Goal: Ask a question: Seek information or help from site administrators or community

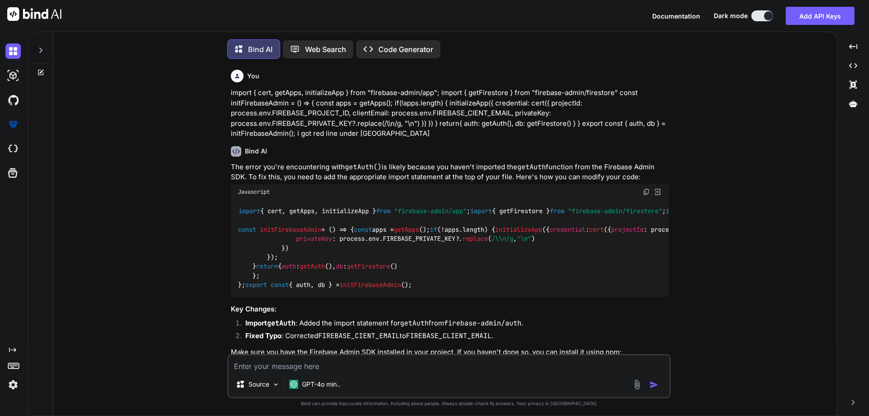
scroll to position [5, 0]
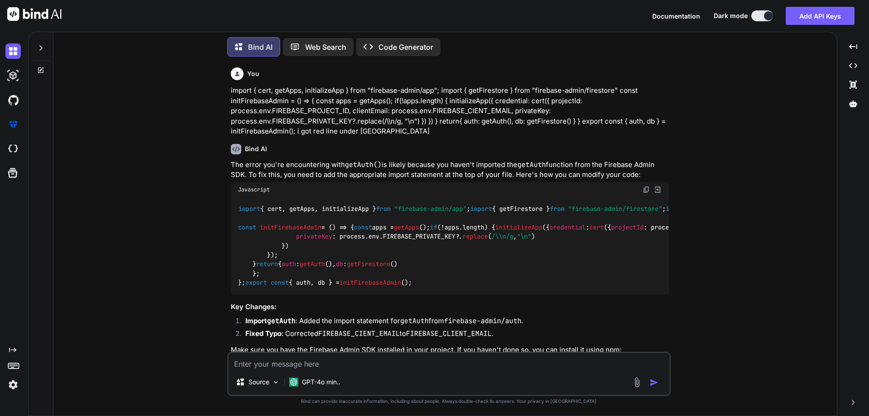
click at [36, 67] on div at bounding box center [41, 70] width 24 height 7
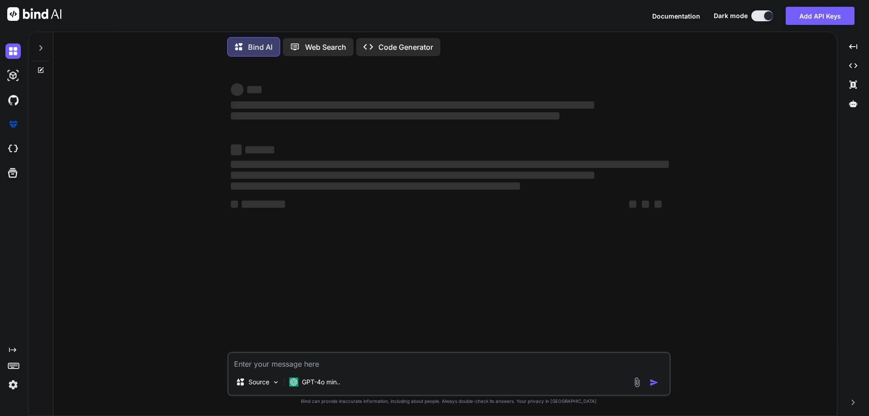
type textarea "x"
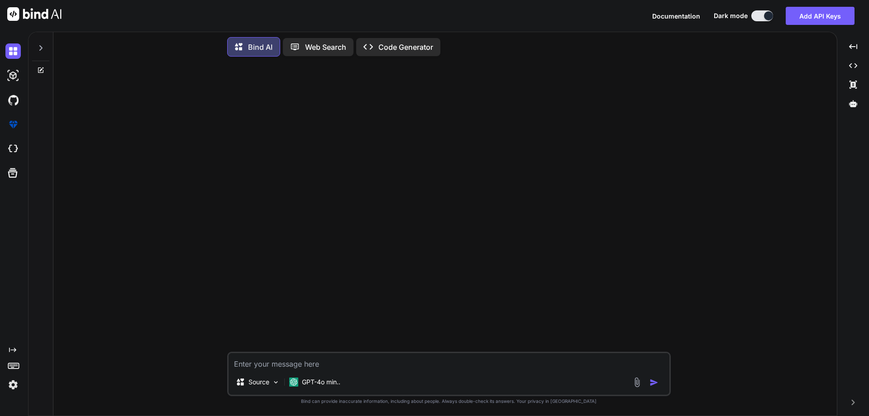
click at [390, 368] on textarea at bounding box center [449, 361] width 441 height 16
paste textarea "Exceptional Time Management: He consistently completes tasks ahead of schedule,…"
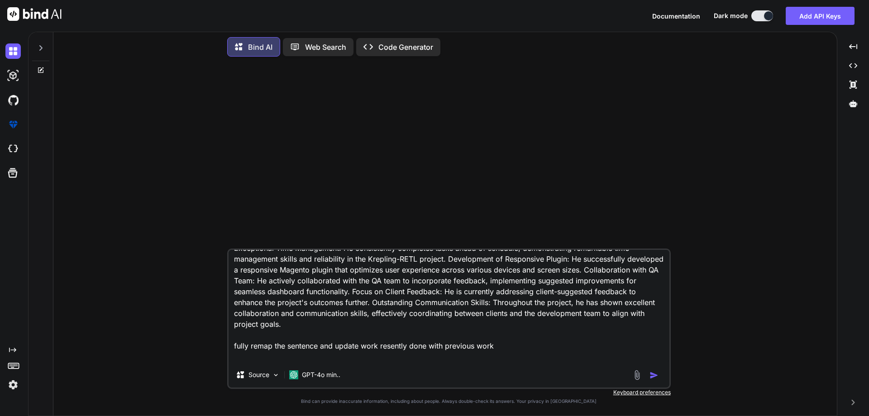
scroll to position [23, 0]
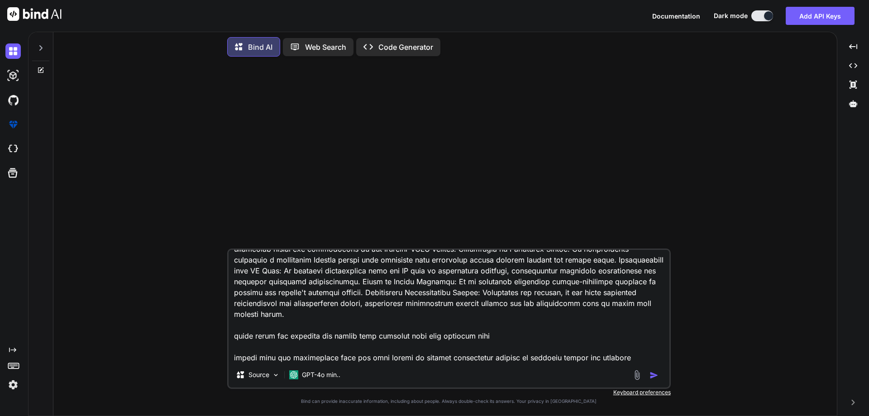
click at [614, 357] on textarea at bounding box center [449, 306] width 441 height 112
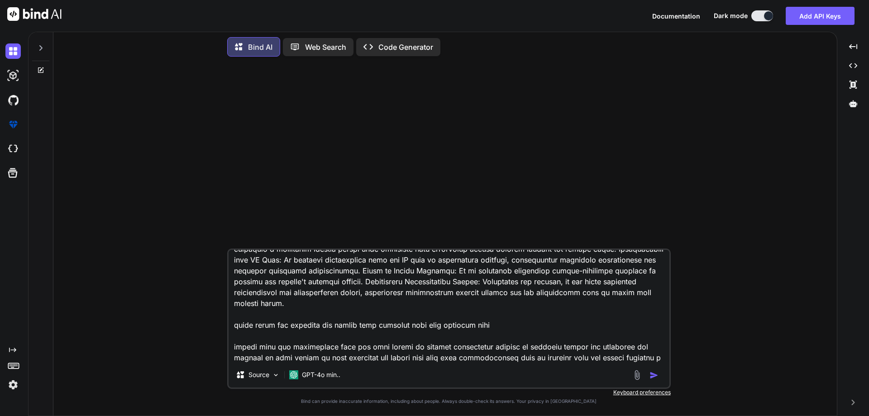
scroll to position [44, 0]
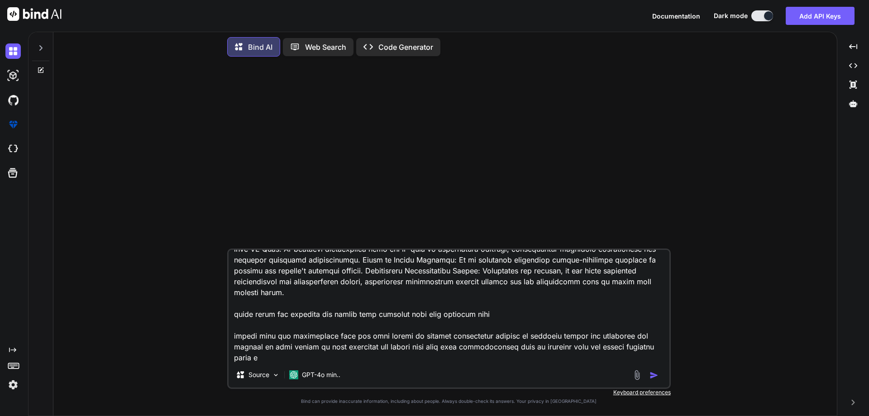
type textarea "Exceptional Time Management: He consistently completes tasks ahead of schedule,…"
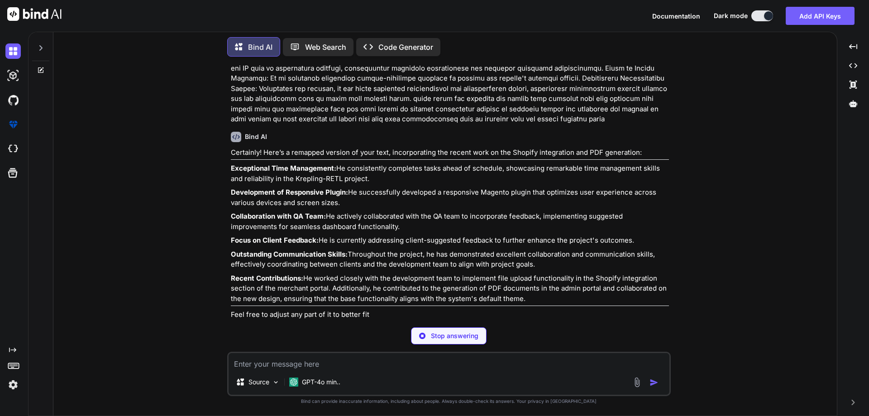
scroll to position [38, 0]
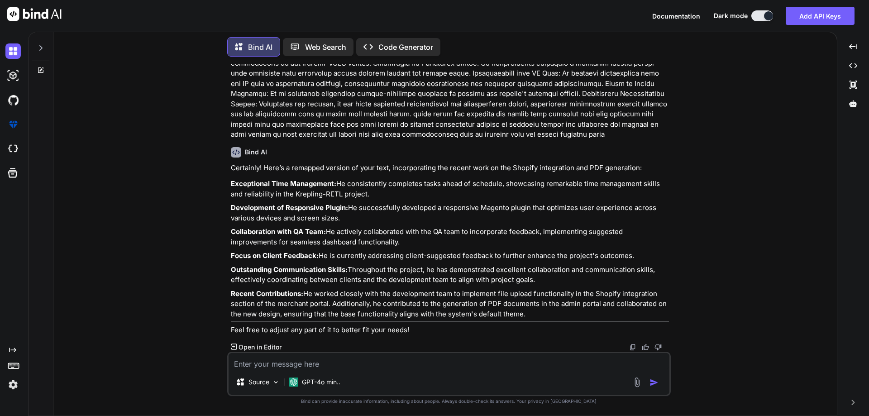
click at [399, 365] on textarea at bounding box center [449, 361] width 441 height 16
type textarea "i need sentence"
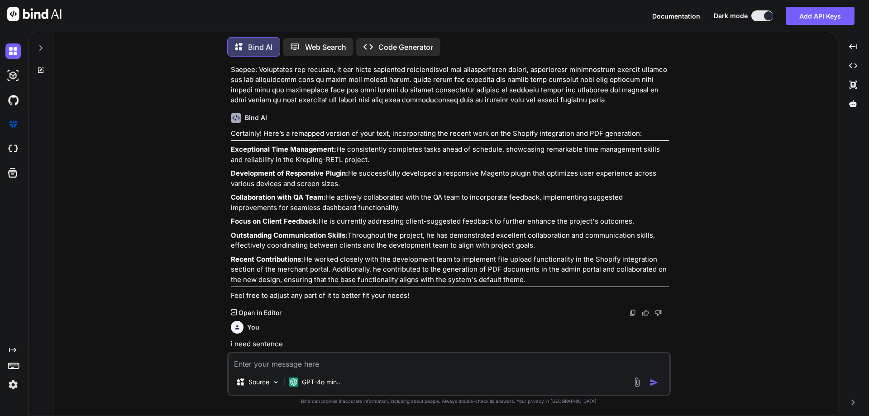
scroll to position [119, 0]
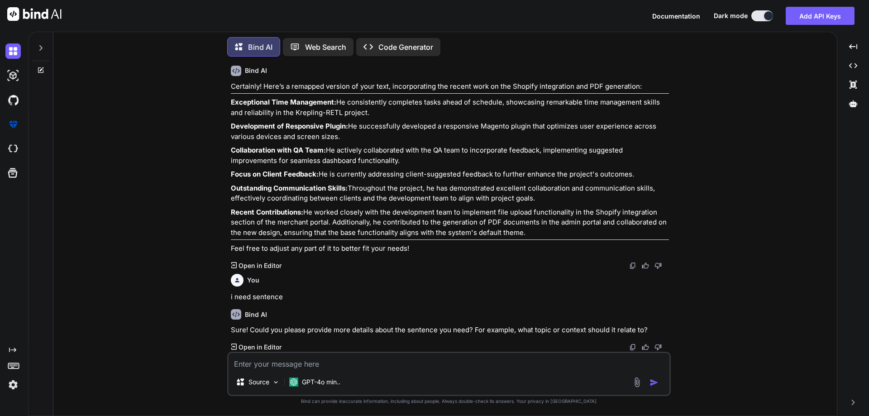
click at [365, 364] on textarea at bounding box center [449, 361] width 441 height 16
type textarea "above provided sentence remap with updated info provided"
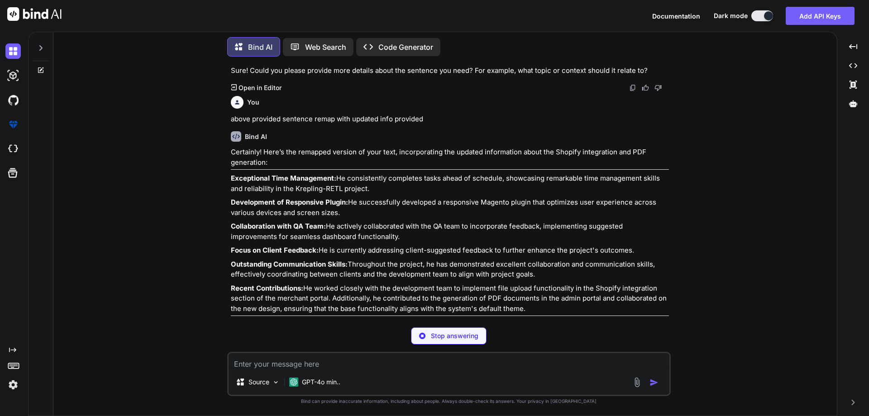
scroll to position [373, 0]
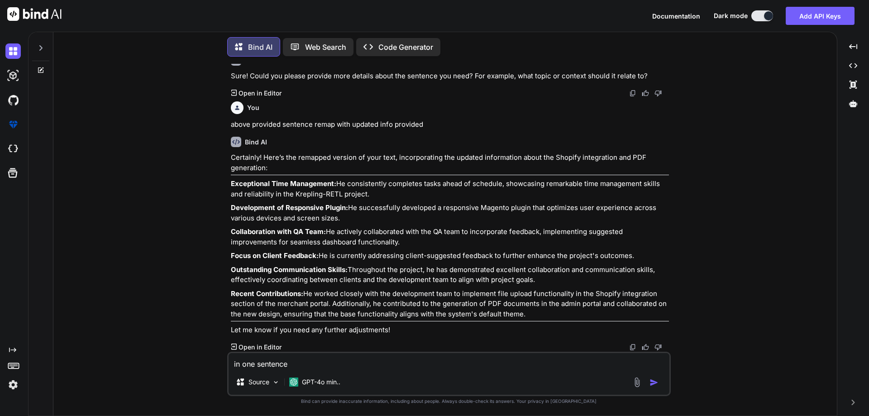
type textarea "in one sentence"
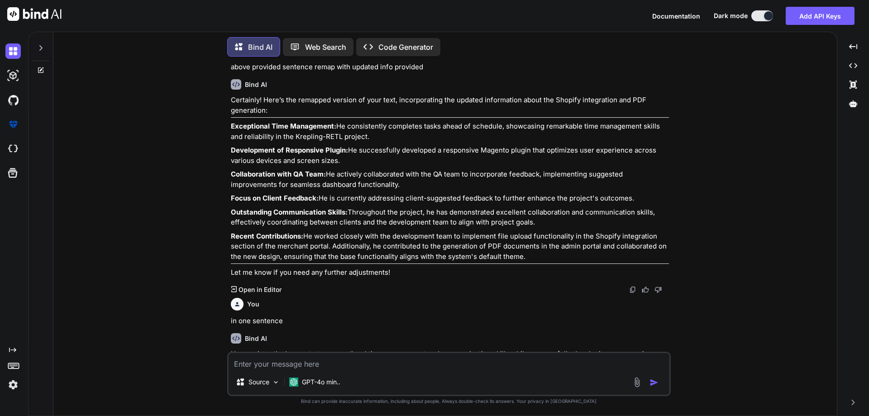
scroll to position [475, 0]
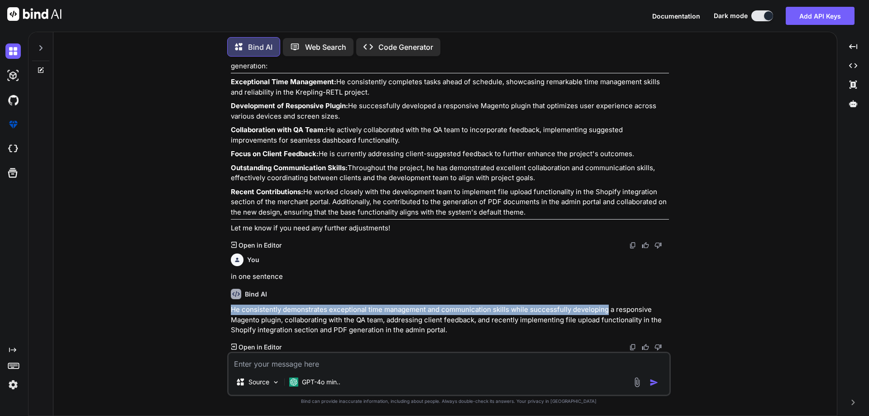
drag, startPoint x: 229, startPoint y: 307, endPoint x: 605, endPoint y: 311, distance: 375.4
click at [605, 311] on div "You Bind AI Certainly! Here’s a remapped version of your text, incorporating th…" at bounding box center [450, 208] width 442 height 288
copy p "He consistently demonstrates exceptional time management and communication skil…"
drag, startPoint x: 305, startPoint y: 194, endPoint x: 529, endPoint y: 212, distance: 224.4
click at [529, 212] on p "Recent Contributions: He worked closely with the development team to implement …" at bounding box center [450, 202] width 438 height 31
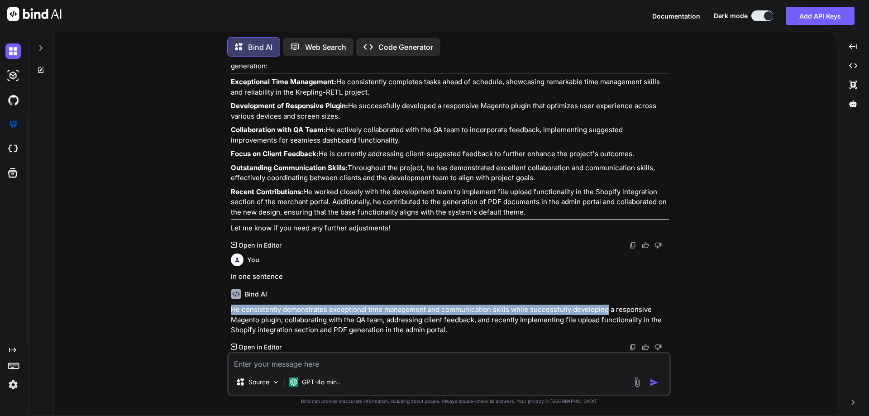
copy p "He worked closely with the development team to implement file upload functional…"
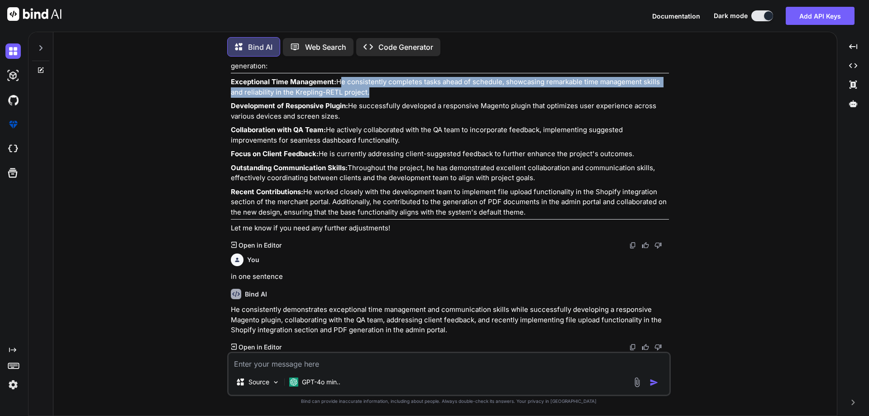
drag, startPoint x: 338, startPoint y: 81, endPoint x: 366, endPoint y: 93, distance: 30.9
click at [366, 93] on p "Exceptional Time Management: He consistently completes tasks ahead of schedule,…" at bounding box center [450, 87] width 438 height 20
copy p "He consistently completes tasks ahead of schedule, showcasing remarkable time m…"
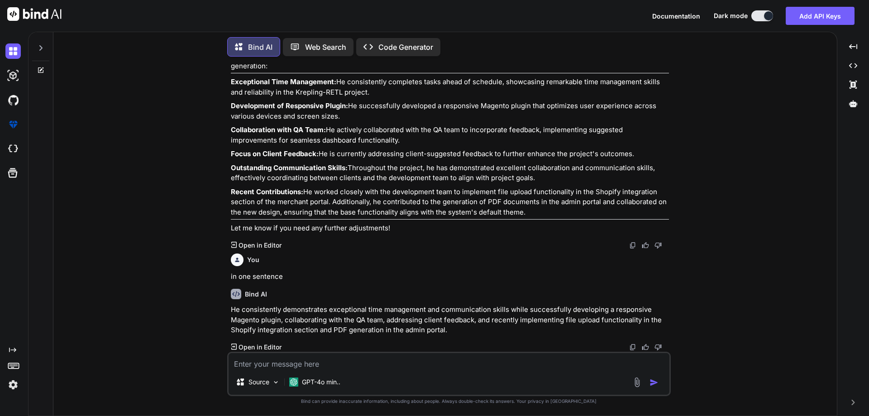
click at [344, 366] on textarea at bounding box center [449, 361] width 441 height 16
paste textarea "He consistently completes tasks ahead of schedule, showcasing remarkable time m…"
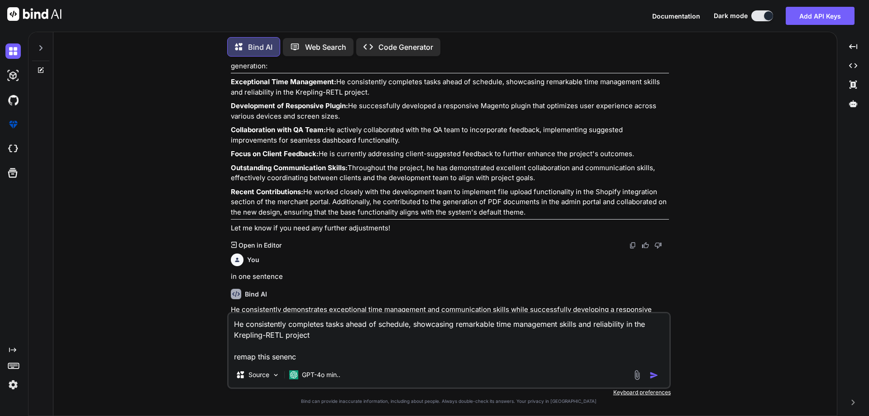
type textarea "He consistently completes tasks ahead of schedule, showcasing remarkable time m…"
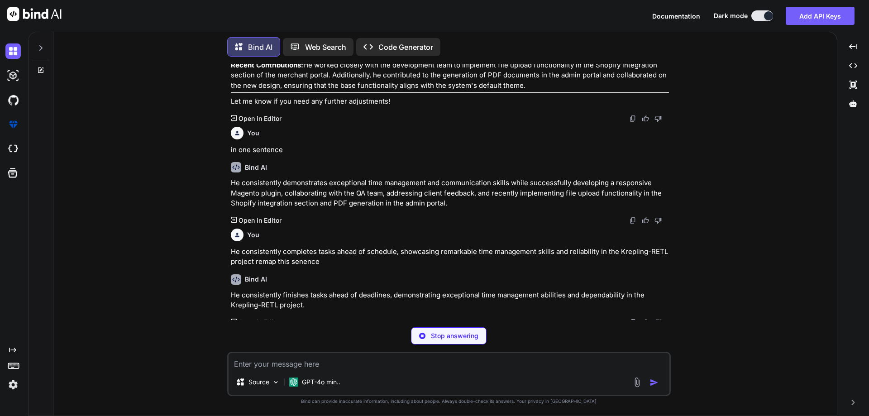
scroll to position [577, 0]
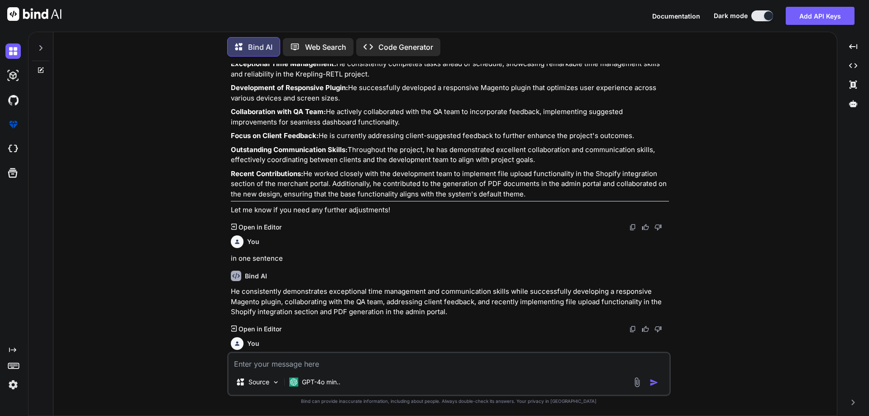
scroll to position [577, 0]
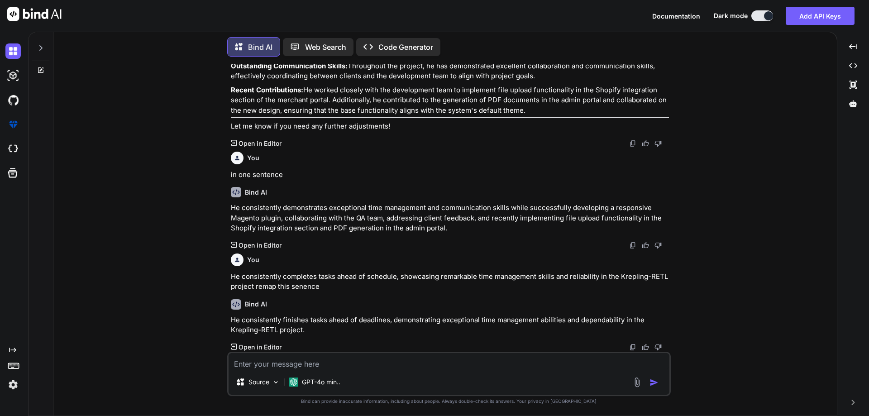
click at [38, 67] on icon at bounding box center [40, 70] width 7 height 7
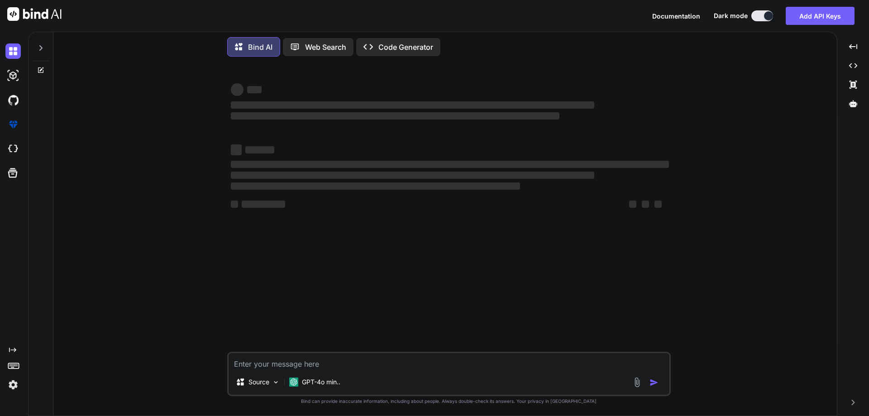
type textarea "x"
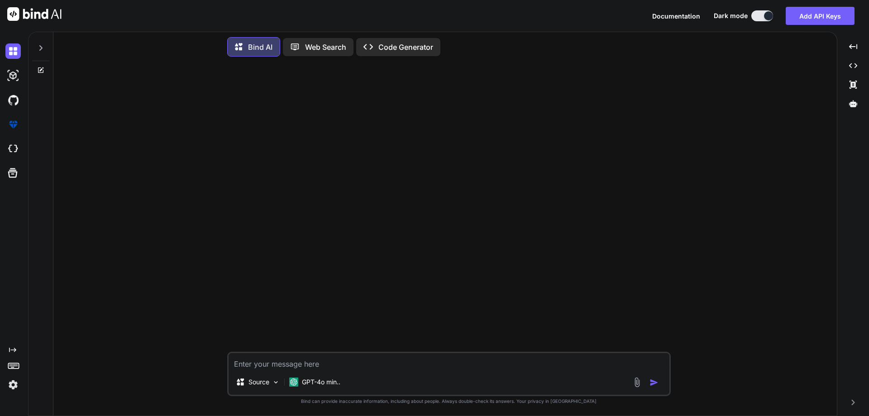
click at [336, 362] on textarea at bounding box center [449, 361] width 441 height 16
paste textarea "const userCredentials = await createUserWithEmailAndPassword(auth, email, passw…"
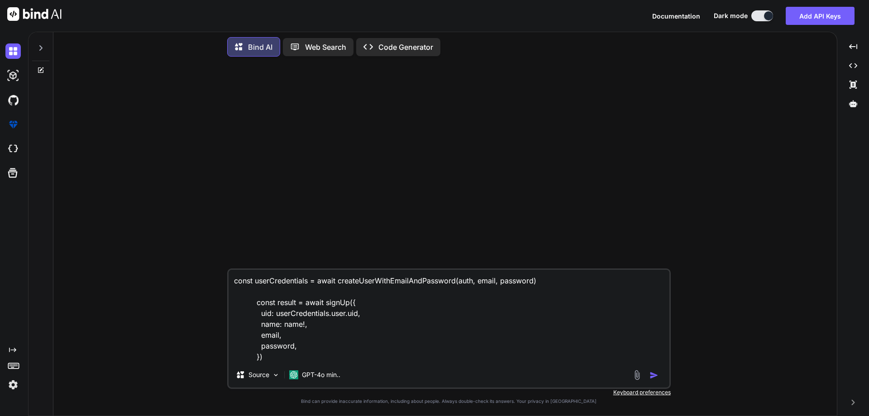
type textarea "const userCredentials = await createUserWithEmailAndPassword(auth, email, passw…"
drag, startPoint x: 344, startPoint y: 283, endPoint x: 464, endPoint y: 281, distance: 120.0
click at [464, 281] on textarea "const userCredentials = await createUserWithEmailAndPassword(auth, email, passw…" at bounding box center [449, 316] width 441 height 92
click at [312, 360] on textarea "const userCredentials = await createUserWithEmailAndPassword(auth, email, passw…" at bounding box center [449, 316] width 441 height 92
type textarea "x"
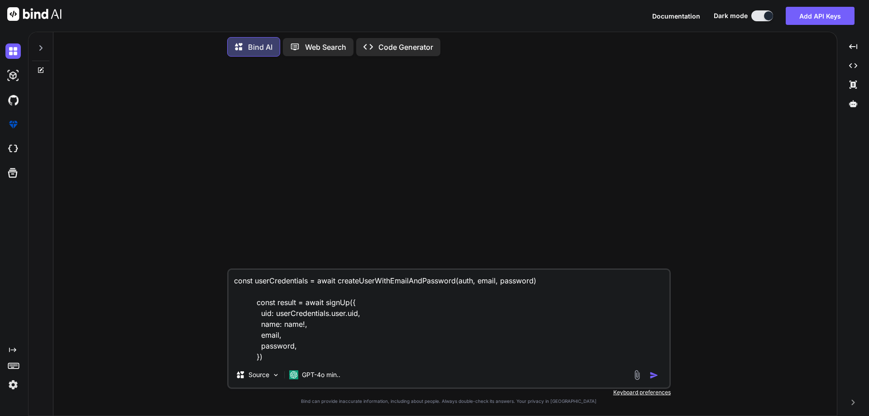
type textarea "const userCredentials = await createUserWithEmailAndPassword(auth, email, passw…"
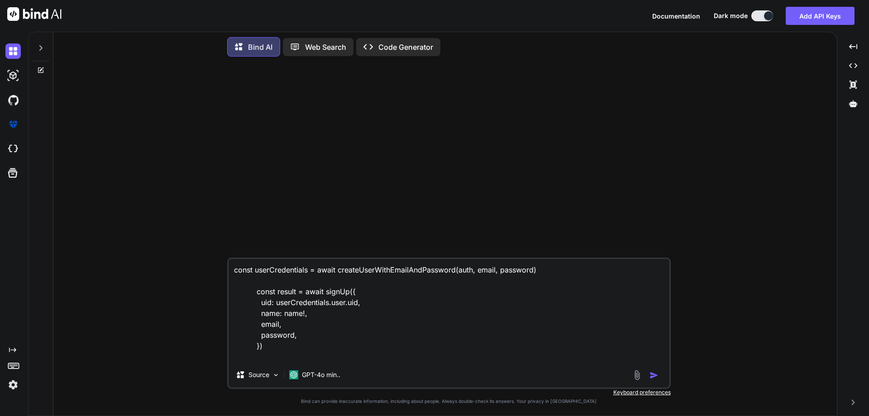
type textarea "x"
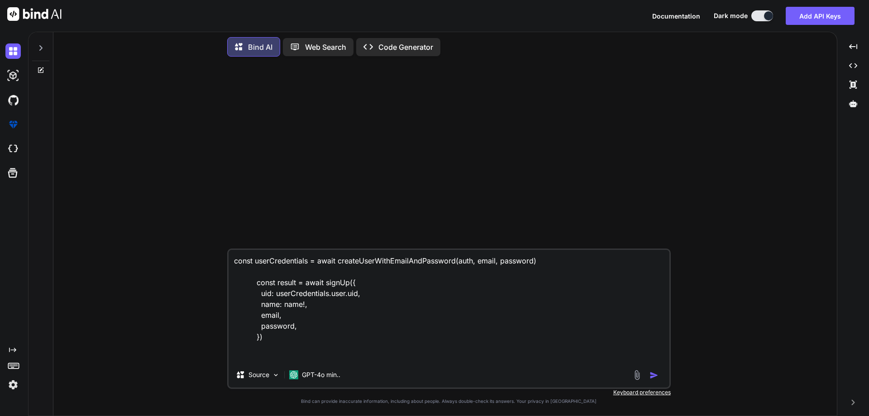
type textarea "const userCredentials = await createUserWithEmailAndPassword(auth, email, passw…"
type textarea "x"
type textarea "const userCredentials = await createUserWithEmailAndPassword(auth, email, passw…"
type textarea "x"
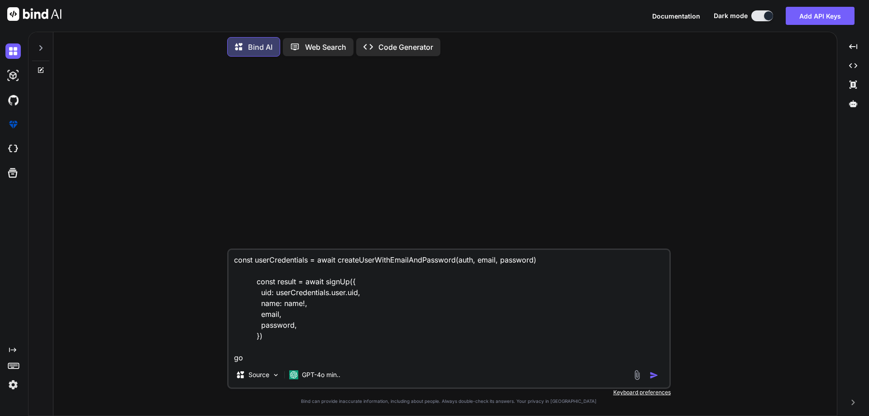
type textarea "const userCredentials = await createUserWithEmailAndPassword(auth, email, passw…"
type textarea "x"
type textarea "const userCredentials = await createUserWithEmailAndPassword(auth, email, passw…"
type textarea "x"
type textarea "const userCredentials = await createUserWithEmailAndPassword(auth, email, passw…"
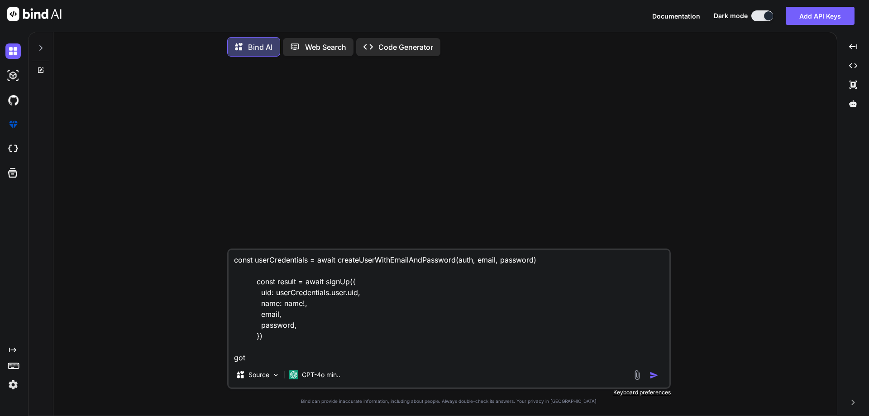
type textarea "x"
type textarea "const userCredentials = await createUserWithEmailAndPassword(auth, email, passw…"
type textarea "x"
type textarea "const userCredentials = await createUserWithEmailAndPassword(auth, email, passw…"
type textarea "x"
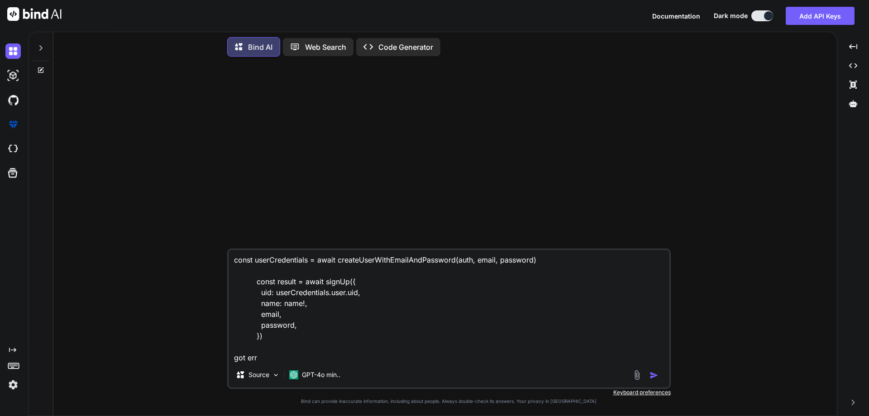
type textarea "const userCredentials = await createUserWithEmailAndPassword(auth, email, passw…"
type textarea "x"
type textarea "const userCredentials = await createUserWithEmailAndPassword(auth, email, passw…"
type textarea "x"
type textarea "const userCredentials = await createUserWithEmailAndPassword(auth, email, passw…"
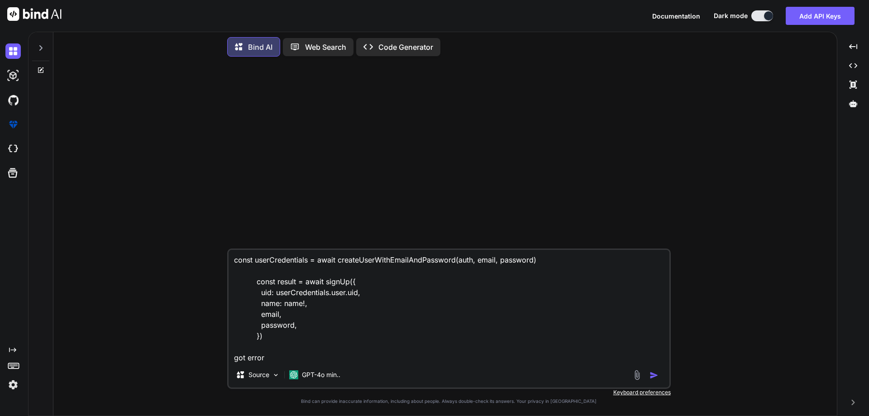
type textarea "x"
type textarea "const userCredentials = await createUserWithEmailAndPassword(auth, email, passw…"
type textarea "x"
type textarea "const userCredentials = await createUserWithEmailAndPassword(auth, email, passw…"
type textarea "x"
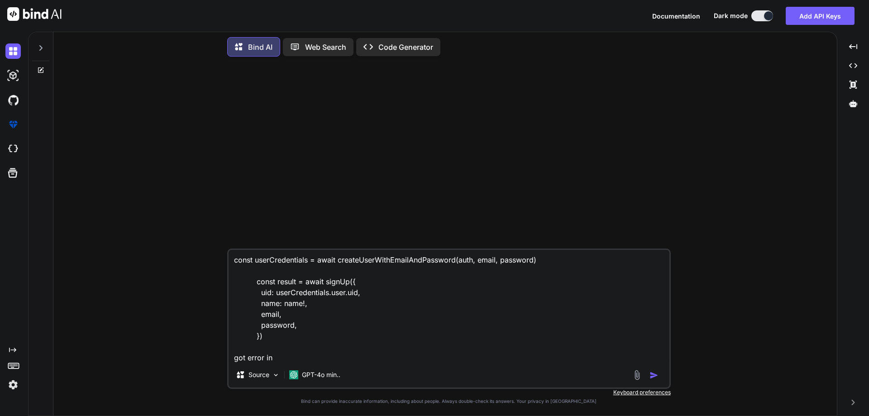
type textarea "const userCredentials = await createUserWithEmailAndPassword(auth, email, passw…"
type textarea "x"
paste textarea "createUserWithEmailAndPassword"
type textarea "const userCredentials = await createUserWithEmailAndPassword(auth, email, passw…"
type textarea "x"
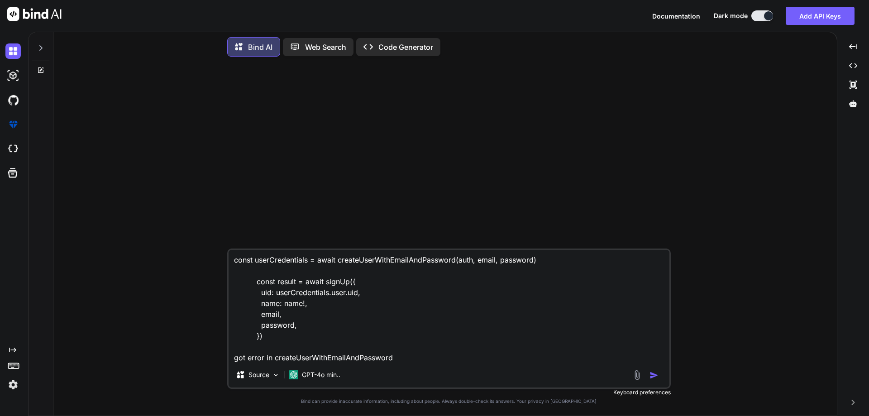
type textarea "const userCredentials = await createUserWithEmailAndPassword(auth, email, passw…"
type textarea "x"
type textarea "const userCredentials = await createUserWithEmailAndPassword(auth, email, passw…"
type textarea "x"
type textarea "const userCredentials = await createUserWithEmailAndPassword(auth, email, passw…"
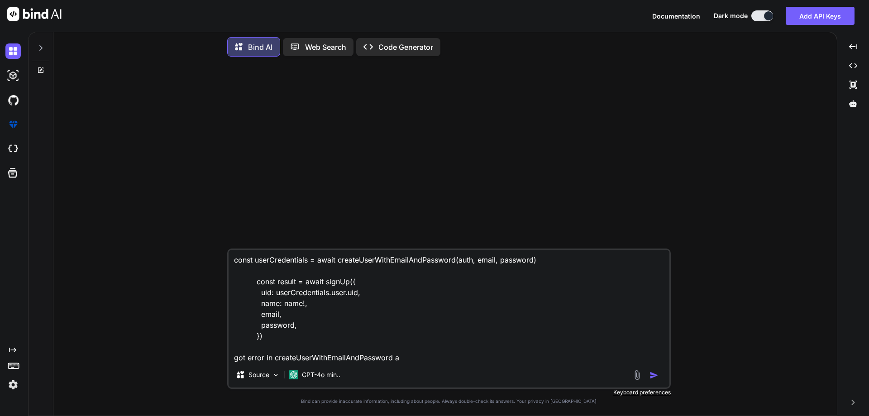
type textarea "x"
type textarea "const userCredentials = await createUserWithEmailAndPassword(auth, email, passw…"
type textarea "x"
type textarea "const userCredentials = await createUserWithEmailAndPassword(auth, email, passw…"
type textarea "x"
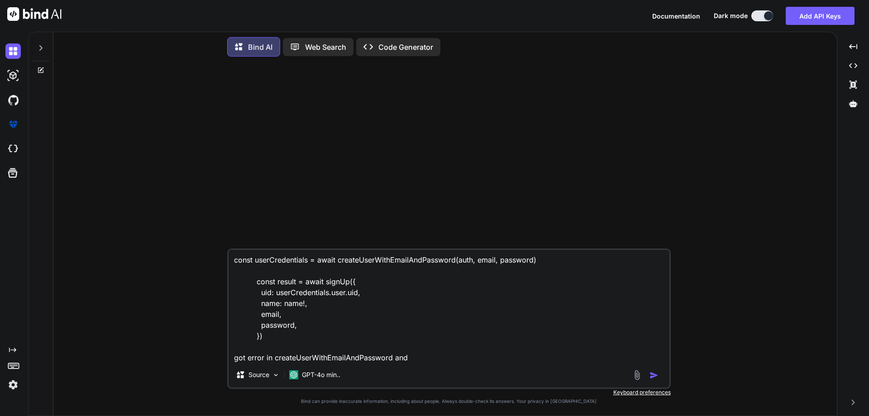
drag, startPoint x: 325, startPoint y: 282, endPoint x: 346, endPoint y: 283, distance: 20.8
click at [346, 283] on textarea "const userCredentials = await createUserWithEmailAndPassword(auth, email, passw…" at bounding box center [449, 306] width 441 height 112
click at [447, 356] on textarea "const userCredentials = await createUserWithEmailAndPassword(auth, email, passw…" at bounding box center [449, 306] width 441 height 112
paste textarea "signUp"
type textarea "const userCredentials = await createUserWithEmailAndPassword(auth, email, passw…"
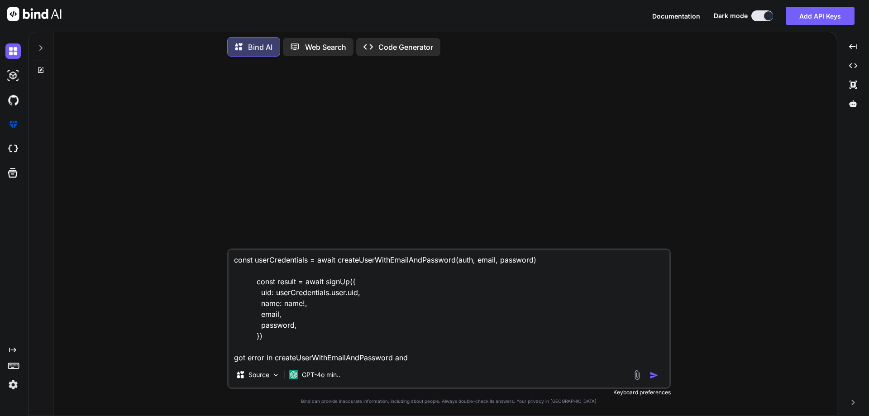
type textarea "x"
type textarea "const userCredentials = await createUserWithEmailAndPassword(auth, email, passw…"
type textarea "x"
type textarea "const userCredentials = await createUserWithEmailAndPassword(auth, email, passw…"
type textarea "x"
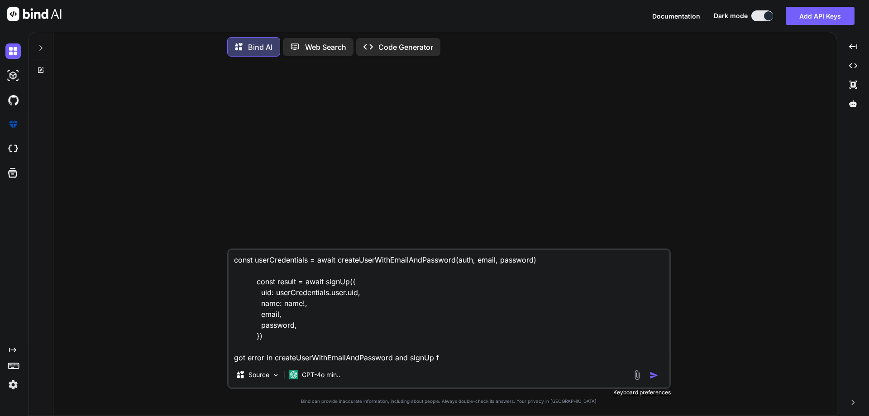
type textarea "const userCredentials = await createUserWithEmailAndPassword(auth, email, passw…"
type textarea "x"
type textarea "const userCredentials = await createUserWithEmailAndPassword(auth, email, passw…"
type textarea "x"
type textarea "const userCredentials = await createUserWithEmailAndPassword(auth, email, passw…"
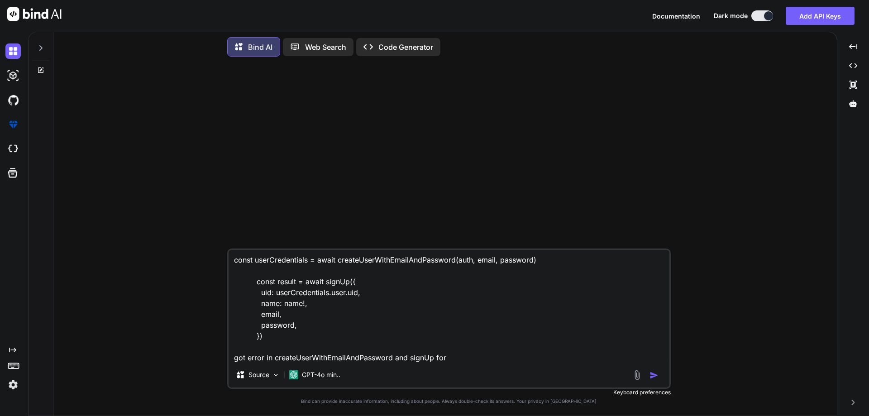
type textarea "x"
type textarea "const userCredentials = await createUserWithEmailAndPassword(auth, email, passw…"
type textarea "x"
type textarea "const userCredentials = await createUserWithEmailAndPassword(auth, email, passw…"
type textarea "x"
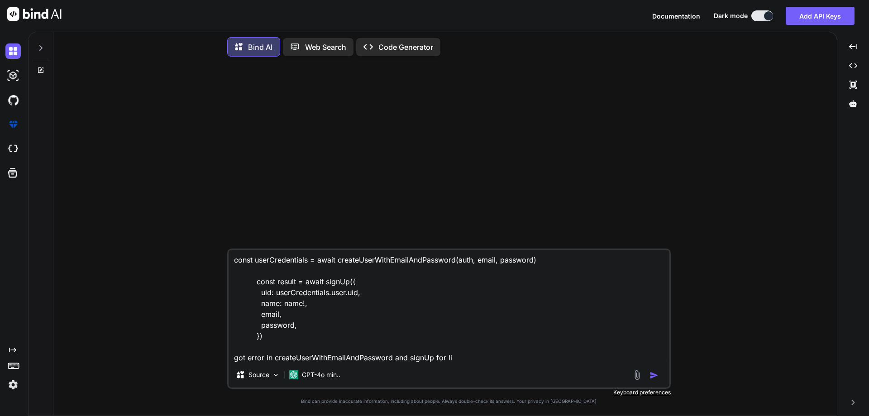
type textarea "const userCredentials = await createUserWithEmailAndPassword(auth, email, passw…"
type textarea "x"
type textarea "const userCredentials = await createUserWithEmailAndPassword(auth, email, passw…"
type textarea "x"
type textarea "const userCredentials = await createUserWithEmailAndPassword(auth, email, passw…"
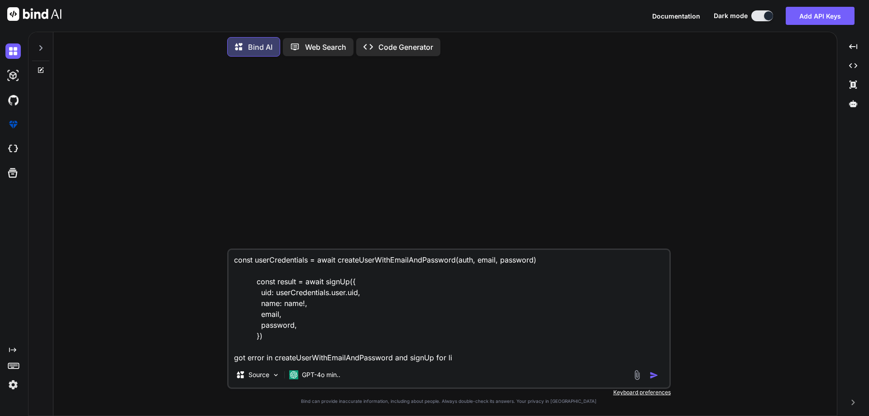
type textarea "x"
type textarea "const userCredentials = await createUserWithEmailAndPassword(auth, email, passw…"
type textarea "x"
type textarea "const userCredentials = await createUserWithEmailAndPassword(auth, email, passw…"
type textarea "x"
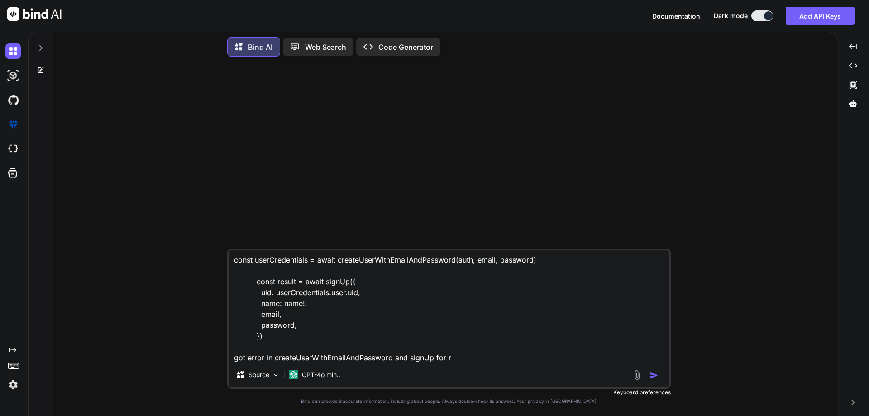
type textarea "const userCredentials = await createUserWithEmailAndPassword(auth, email, passw…"
type textarea "x"
type textarea "const userCredentials = await createUserWithEmailAndPassword(auth, email, passw…"
type textarea "x"
type textarea "const userCredentials = await createUserWithEmailAndPassword(auth, email, passw…"
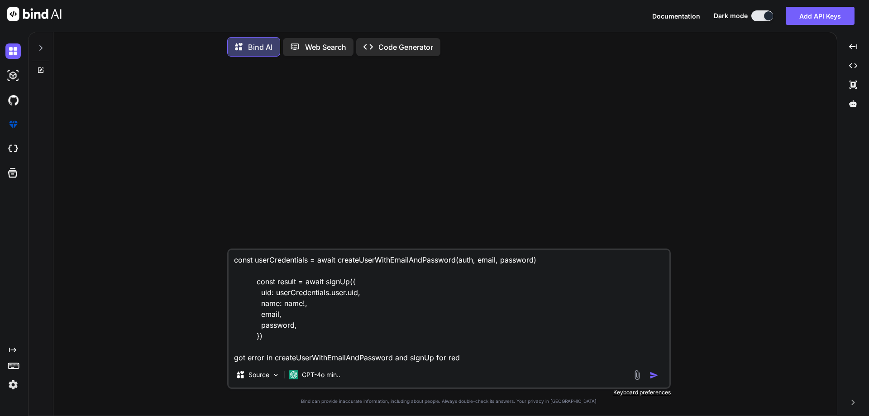
type textarea "x"
type textarea "const userCredentials = await createUserWithEmailAndPassword(auth, email, passw…"
type textarea "x"
type textarea "const userCredentials = await createUserWithEmailAndPassword(auth, email, passw…"
type textarea "x"
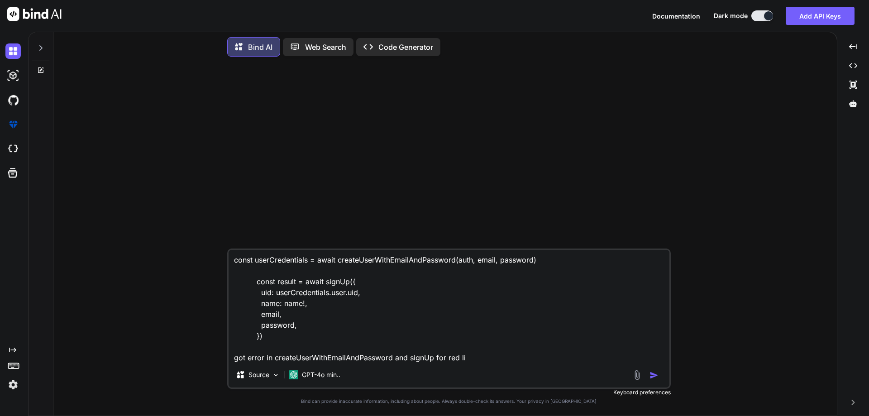
type textarea "const userCredentials = await createUserWithEmailAndPassword(auth, email, passw…"
type textarea "x"
type textarea "const userCredentials = await createUserWithEmailAndPassword(auth, email, passw…"
type textarea "x"
type textarea "const userCredentials = await createUserWithEmailAndPassword(auth, email, passw…"
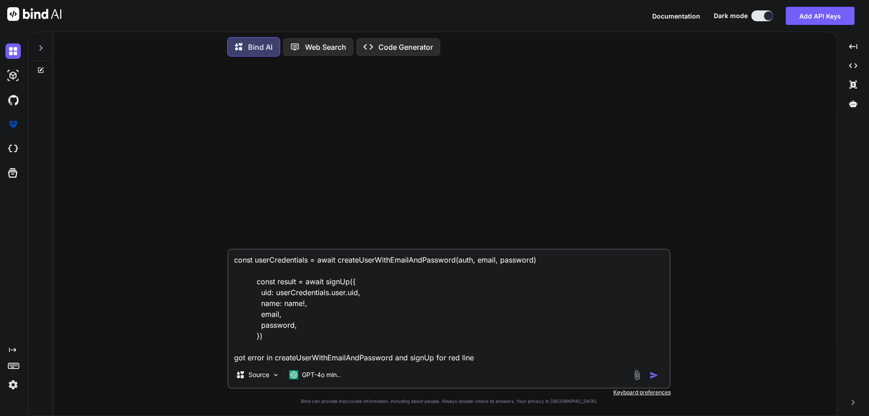
type textarea "x"
type textarea "const userCredentials = await createUserWithEmailAndPassword(auth, email, passw…"
type textarea "x"
type textarea "const userCredentials = await createUserWithEmailAndPassword(auth, email, passw…"
type textarea "x"
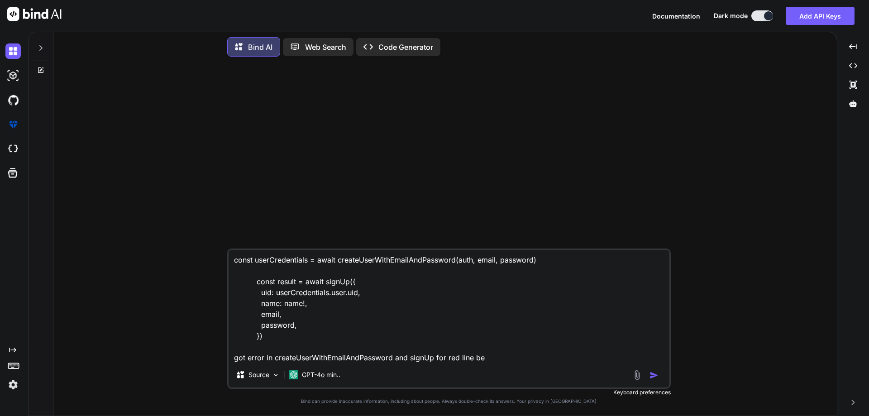
type textarea "const userCredentials = await createUserWithEmailAndPassword(auth, email, passw…"
type textarea "x"
type textarea "const userCredentials = await createUserWithEmailAndPassword(auth, email, passw…"
type textarea "x"
type textarea "const userCredentials = await createUserWithEmailAndPassword(auth, email, passw…"
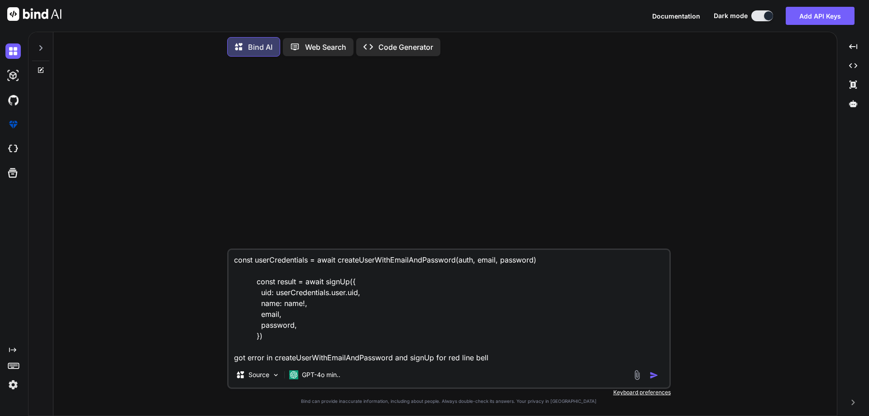
type textarea "x"
type textarea "const userCredentials = await createUserWithEmailAndPassword(auth, email, passw…"
type textarea "x"
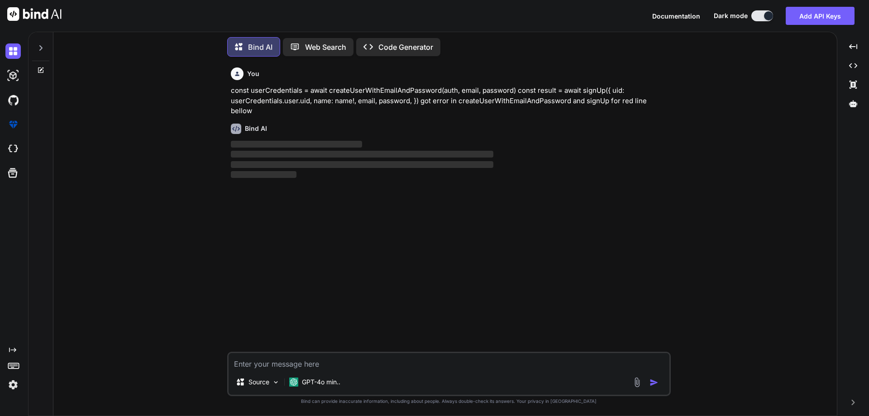
scroll to position [0, 0]
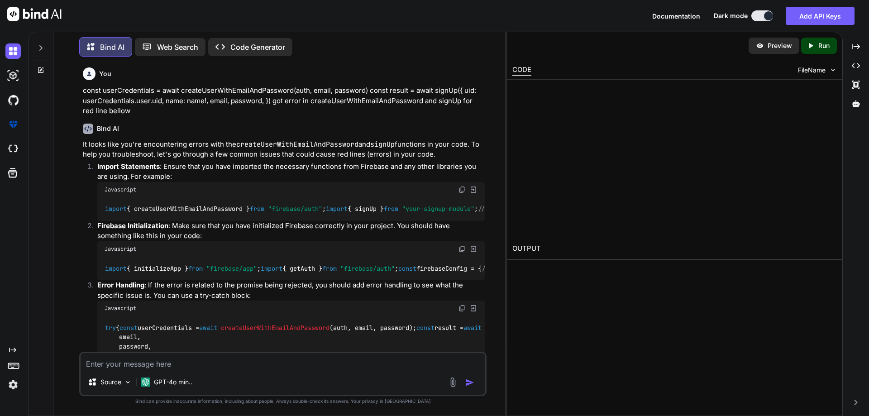
type textarea "x"
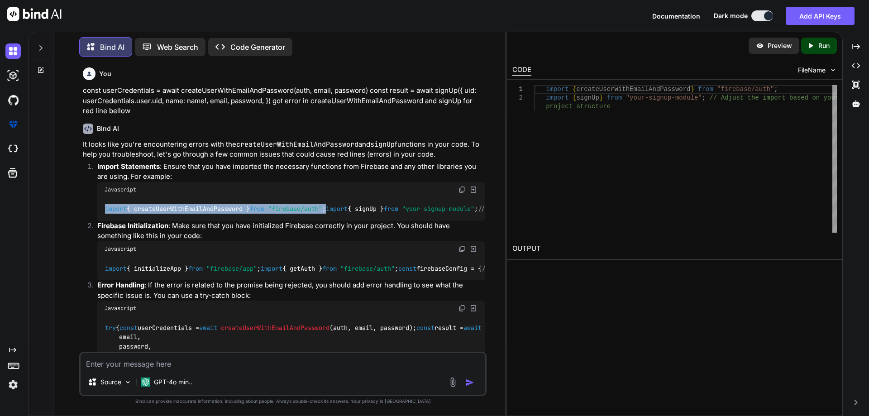
drag, startPoint x: 341, startPoint y: 209, endPoint x: 105, endPoint y: 212, distance: 236.8
click at [105, 212] on div "import { createUserWithEmailAndPassword } from "firebase/auth" ; import { signU…" at bounding box center [291, 209] width 388 height 24
copy code "import { createUserWithEmailAndPassword } from "firebase/auth" ;"
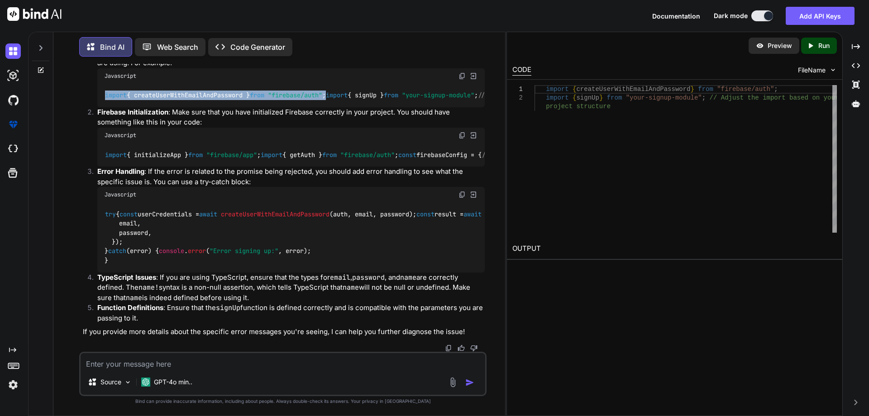
scroll to position [243, 0]
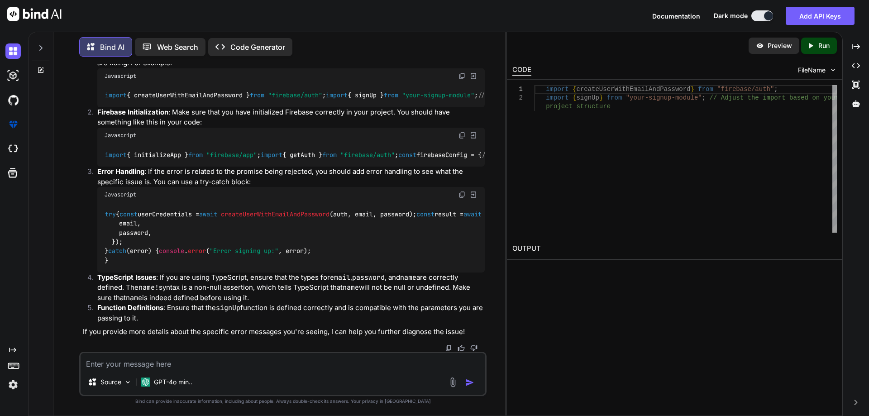
click at [237, 367] on textarea at bounding box center [283, 361] width 405 height 16
click at [211, 353] on div "Source GPT-4o min.." at bounding box center [283, 374] width 408 height 44
click at [206, 370] on div "Source GPT-4o min.." at bounding box center [283, 374] width 408 height 44
click at [207, 365] on textarea at bounding box center [283, 361] width 405 height 16
click at [201, 360] on textarea at bounding box center [283, 361] width 405 height 16
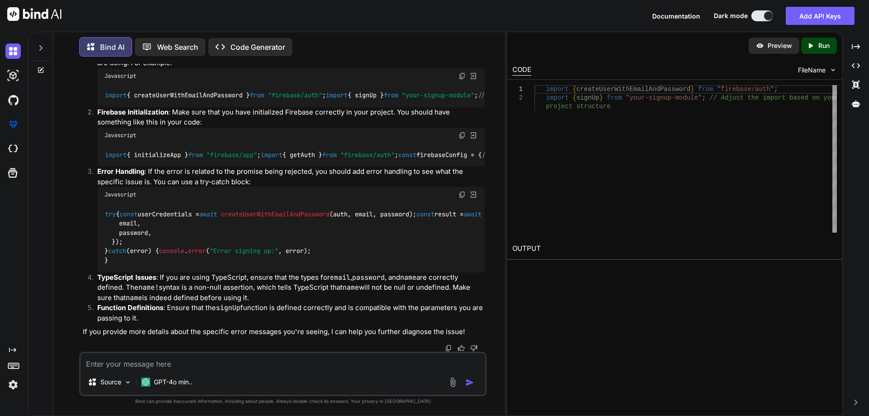
paste textarea ""use client"; import { zodResolver } from "@hookform/resolvers/zod"; import { u…"
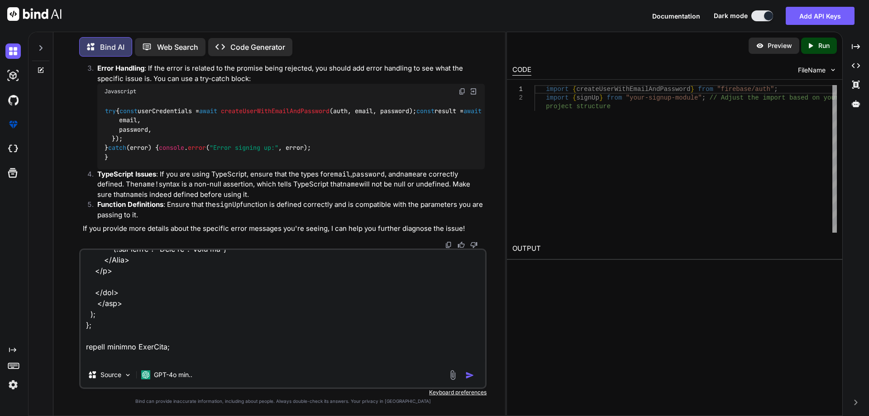
scroll to position [1468, 0]
type textarea ""use client"; import { zodResolver } from "@hookform/resolvers/zod"; import { u…"
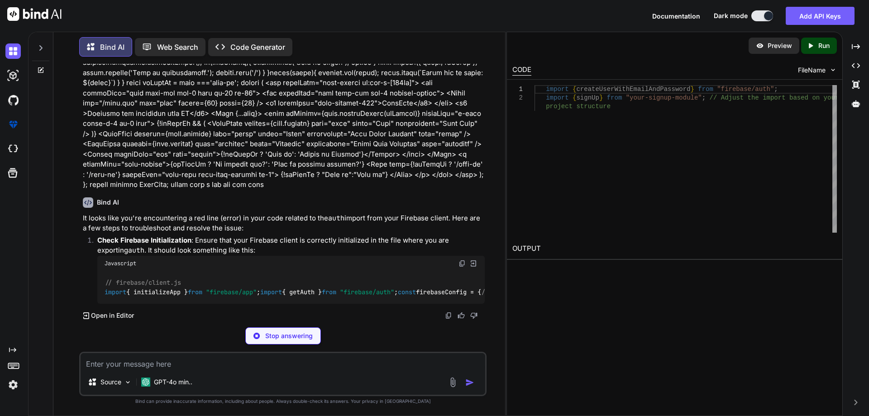
scroll to position [777, 0]
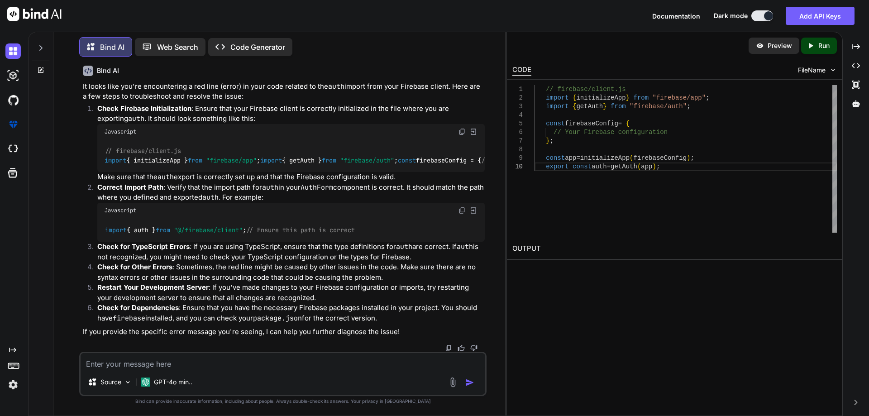
click at [209, 355] on textarea at bounding box center [283, 361] width 405 height 16
paste textarea "const userCredentials = await createUserWithEmailAndPassword( auth, email, pass…"
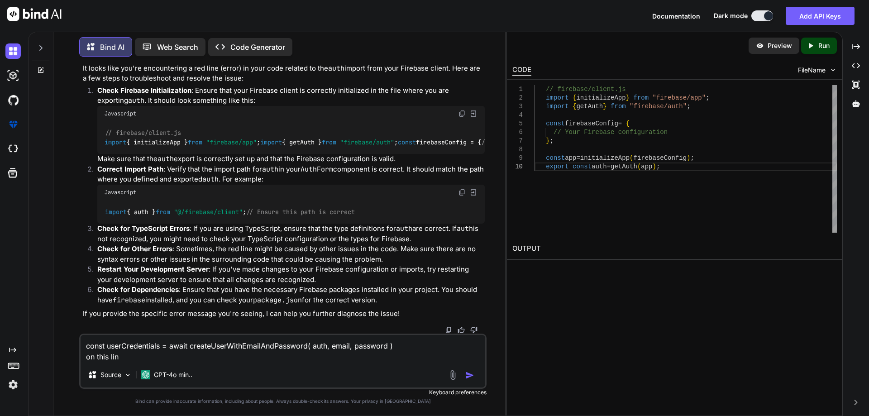
type textarea "const userCredentials = await createUserWithEmailAndPassword( auth, email, pass…"
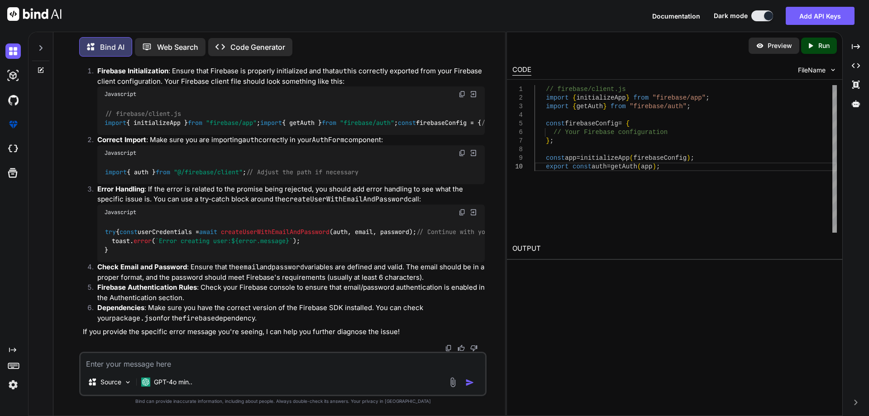
scroll to position [1391, 0]
click at [252, 357] on textarea at bounding box center [283, 361] width 405 height 16
paste textarea "Module not found: Can't resolve 'net' ./node_modules/agent-base/dist/index.js (…"
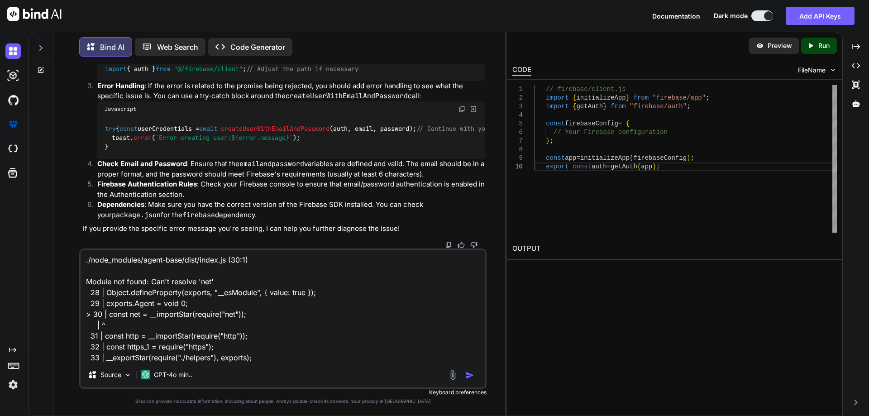
scroll to position [34, 0]
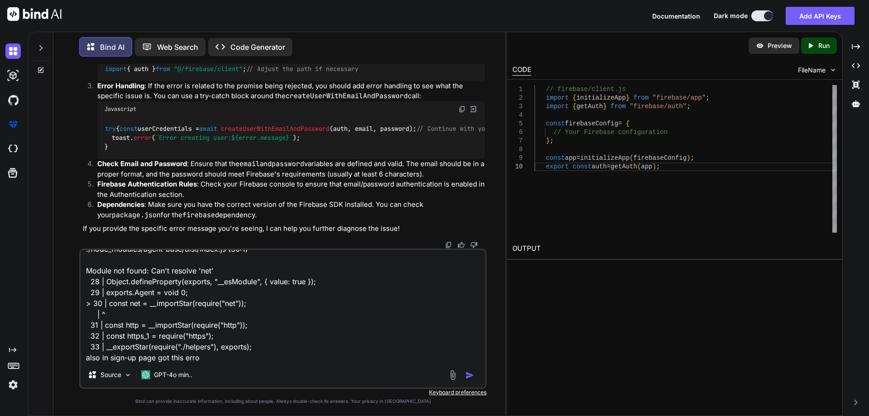
type textarea "Module not found: Can't resolve 'net' ./node_modules/agent-base/dist/index.js (…"
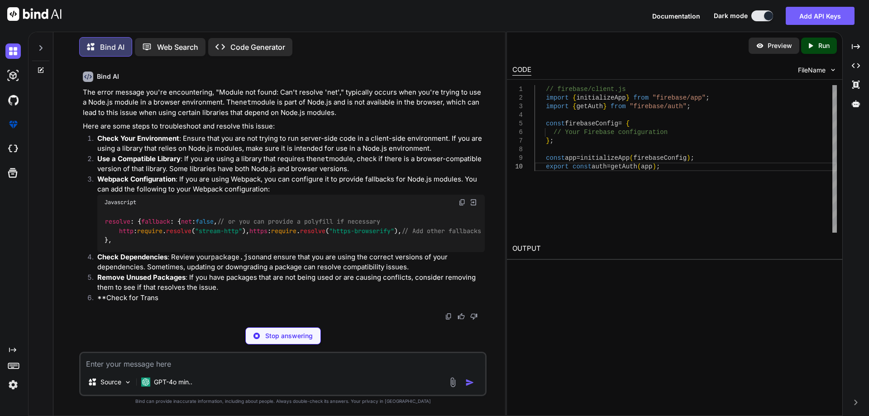
scroll to position [1787, 0]
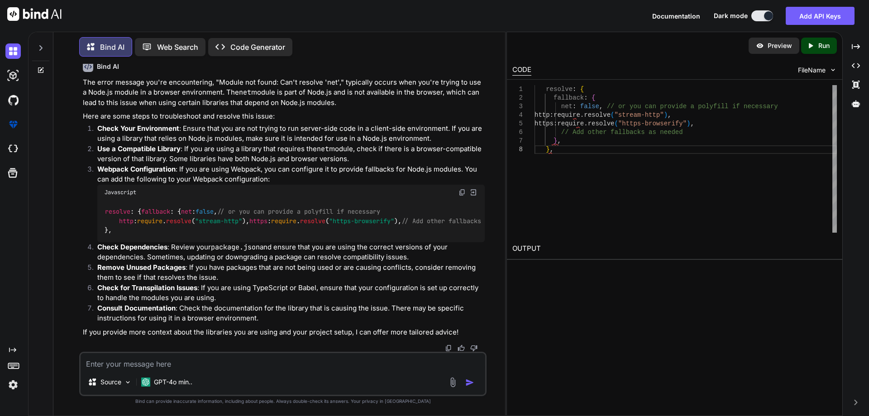
click at [149, 124] on p "Check Your Environment : Ensure that you are not trying to run server-side code…" at bounding box center [291, 134] width 388 height 20
click at [193, 124] on p "Check Your Environment : Ensure that you are not trying to run server-side code…" at bounding box center [291, 134] width 388 height 20
click at [234, 124] on p "Check Your Environment : Ensure that you are not trying to run server-side code…" at bounding box center [291, 134] width 388 height 20
click at [111, 144] on strong "Use a Compatible Library" at bounding box center [138, 148] width 83 height 9
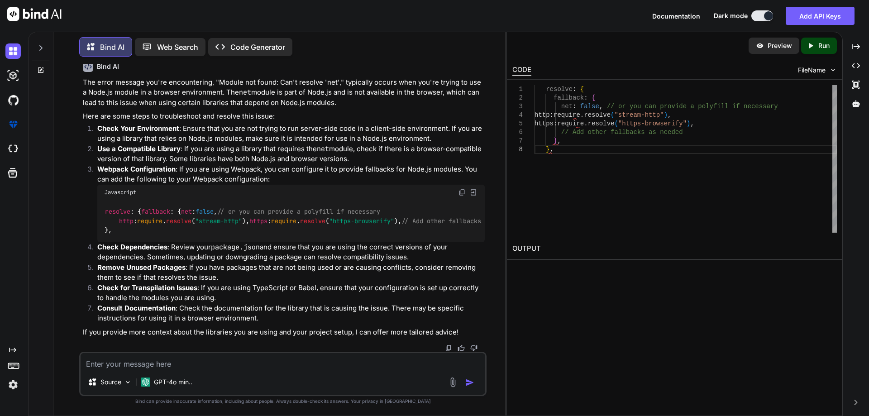
click at [152, 144] on strong "Use a Compatible Library" at bounding box center [138, 148] width 83 height 9
click at [187, 144] on p "Use a Compatible Library : If you are using a library that requires the net mod…" at bounding box center [291, 154] width 388 height 20
click at [186, 144] on p "Use a Compatible Library : If you are using a library that requires the net mod…" at bounding box center [291, 154] width 388 height 20
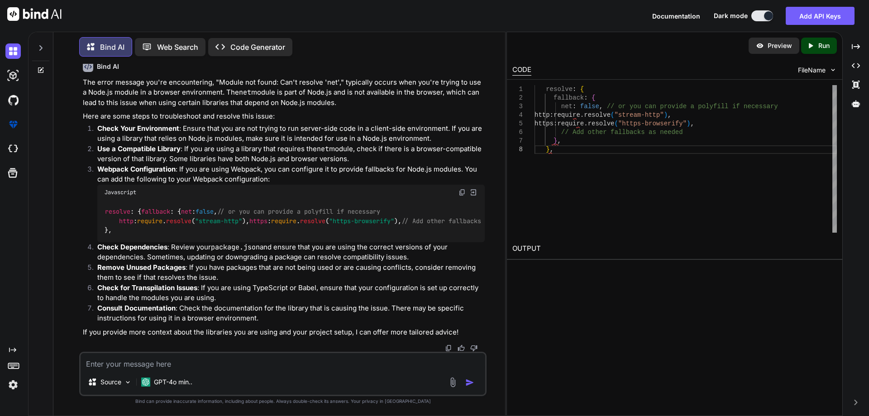
click at [126, 165] on strong "Webpack Configuration" at bounding box center [136, 169] width 78 height 9
click at [163, 165] on strong "Webpack Configuration" at bounding box center [136, 169] width 78 height 9
click at [206, 362] on textarea at bounding box center [283, 361] width 405 height 16
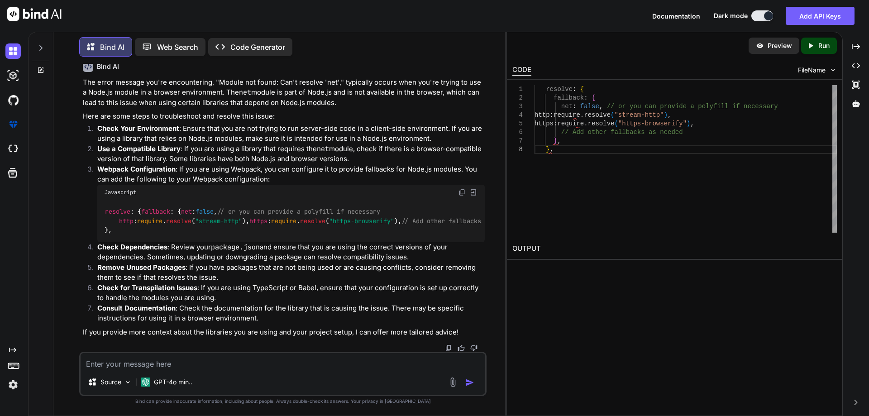
paste textarea "./node_modules/https-proxy-agent/dist/index.js ./node_modules/gaxios/build/src/…"
type textarea "./node_modules/https-proxy-agent/dist/index.js ./node_modules/gaxios/build/src/…"
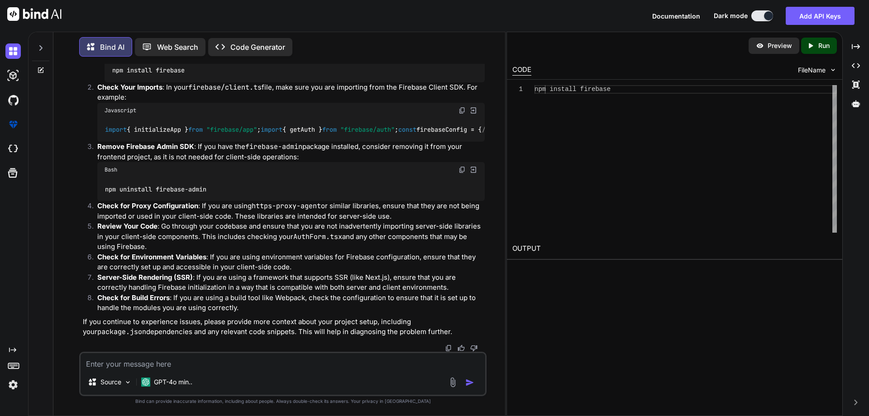
scroll to position [2349, 0]
click at [224, 362] on textarea at bounding box center [283, 361] width 405 height 16
paste textarea ""use strict"; var __createBinding = (this && this.__createBinding) || (Object.c…"
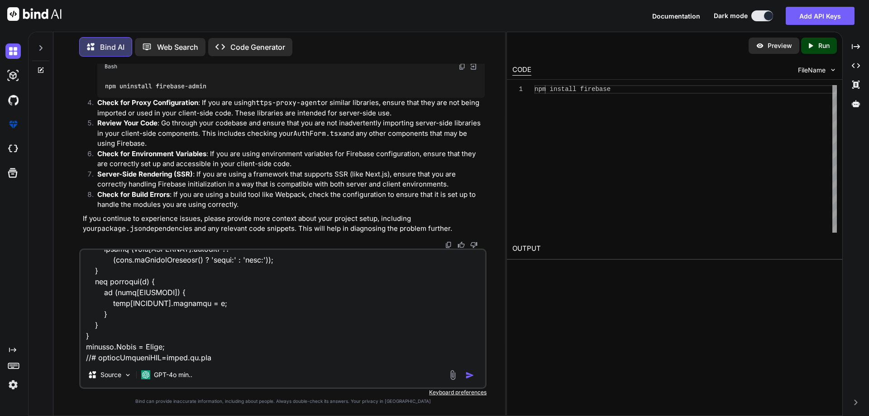
scroll to position [1870, 0]
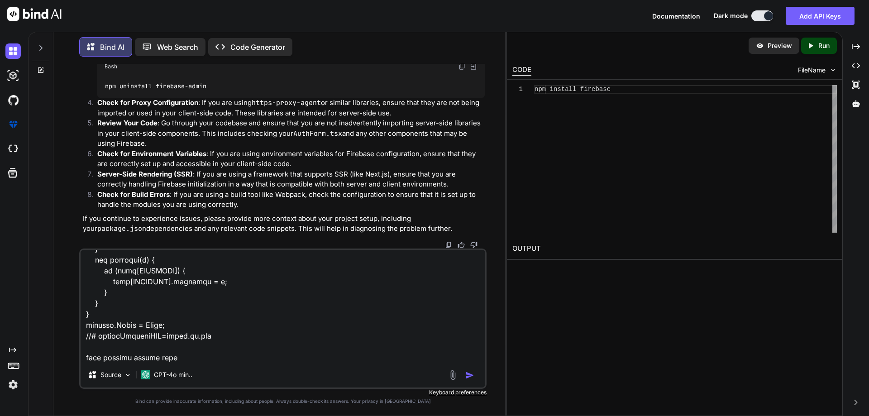
type textarea ""use strict"; var __createBinding = (this && this.__createBinding) || (Object.c…"
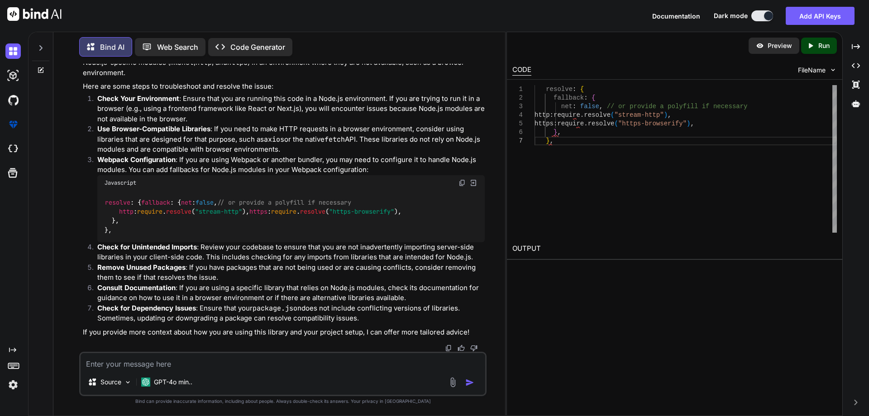
scroll to position [3189, 0]
click at [388, 125] on p "Check Your Environment : Ensure that you are running this code in a Node.js env…" at bounding box center [291, 109] width 388 height 31
click at [427, 156] on div "The code you've shared appears to be part of a library that implements a custom…" at bounding box center [284, 187] width 402 height 300
click at [461, 125] on p "Check Your Environment : Ensure that you are running this code in a Node.js env…" at bounding box center [291, 109] width 388 height 31
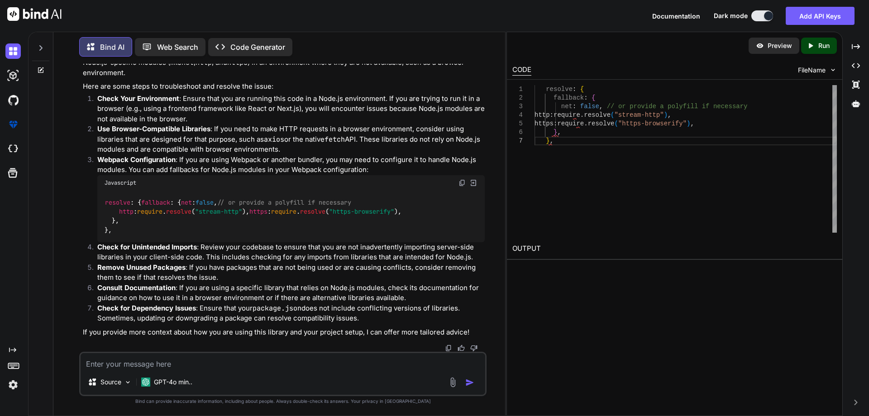
click at [101, 125] on p "Check Your Environment : Ensure that you are running this code in a Node.js env…" at bounding box center [291, 109] width 388 height 31
click at [219, 125] on p "Check Your Environment : Ensure that you are running this code in a Node.js env…" at bounding box center [291, 109] width 388 height 31
click at [241, 125] on p "Check Your Environment : Ensure that you are running this code in a Node.js env…" at bounding box center [291, 109] width 388 height 31
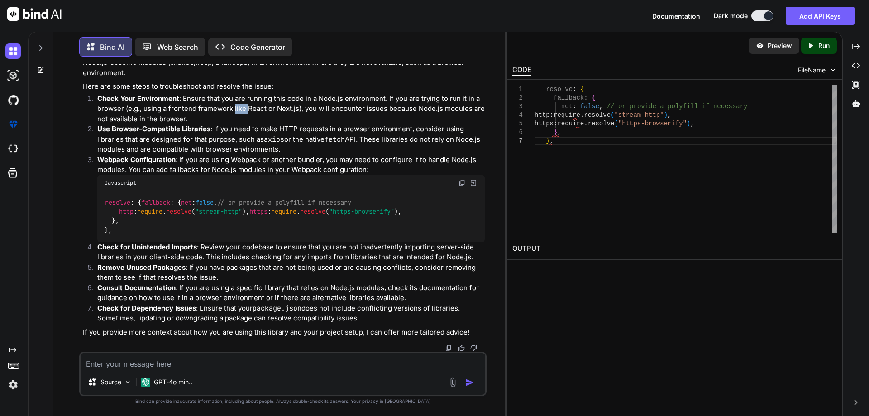
click at [241, 125] on p "Check Your Environment : Ensure that you are running this code in a Node.js env…" at bounding box center [291, 109] width 388 height 31
click at [267, 125] on p "Check Your Environment : Ensure that you are running this code in a Node.js env…" at bounding box center [291, 109] width 388 height 31
click at [275, 125] on p "Check Your Environment : Ensure that you are running this code in a Node.js env…" at bounding box center [291, 109] width 388 height 31
click at [315, 125] on p "Check Your Environment : Ensure that you are running this code in a Node.js env…" at bounding box center [291, 109] width 388 height 31
click at [361, 125] on p "Check Your Environment : Ensure that you are running this code in a Node.js env…" at bounding box center [291, 109] width 388 height 31
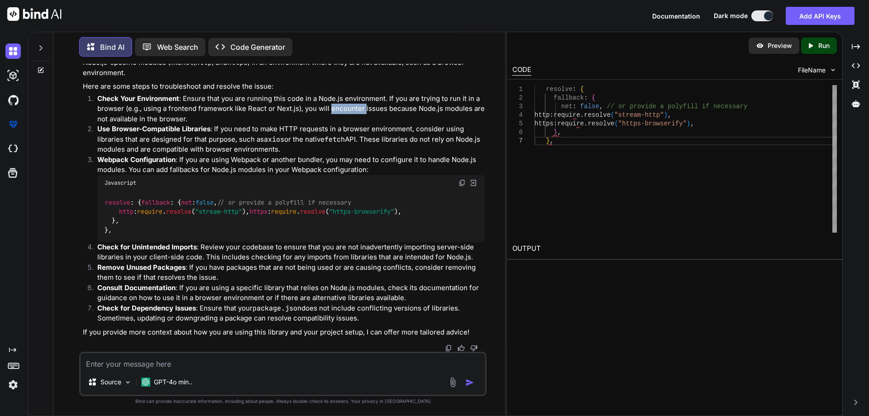
click at [361, 125] on p "Check Your Environment : Ensure that you are running this code in a Node.js env…" at bounding box center [291, 109] width 388 height 31
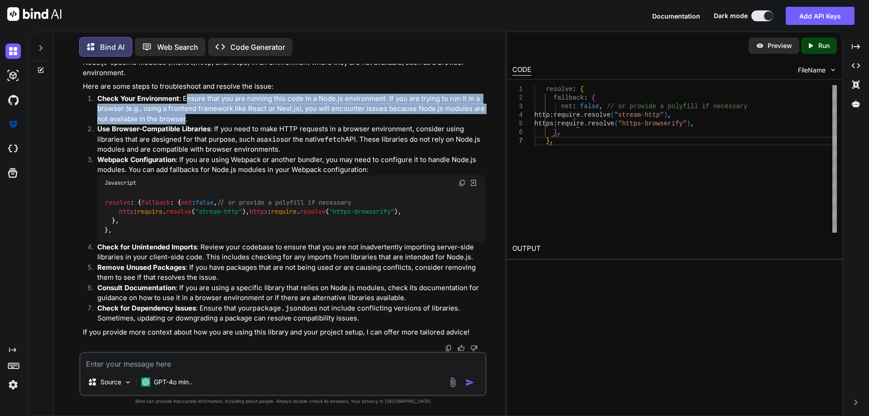
drag, startPoint x: 186, startPoint y: 182, endPoint x: 185, endPoint y: 164, distance: 18.1
click at [185, 125] on p "Check Your Environment : Ensure that you are running this code in a Node.js env…" at bounding box center [291, 109] width 388 height 31
drag, startPoint x: 184, startPoint y: 158, endPoint x: 184, endPoint y: 179, distance: 21.3
click at [184, 125] on p "Check Your Environment : Ensure that you are running this code in a Node.js env…" at bounding box center [291, 109] width 388 height 31
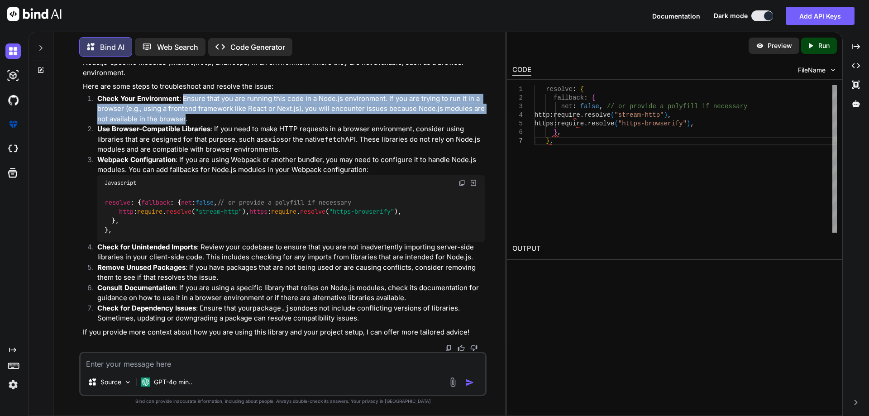
copy p "Ensure that you are running this code in a Node.js environment. If you are tryi…"
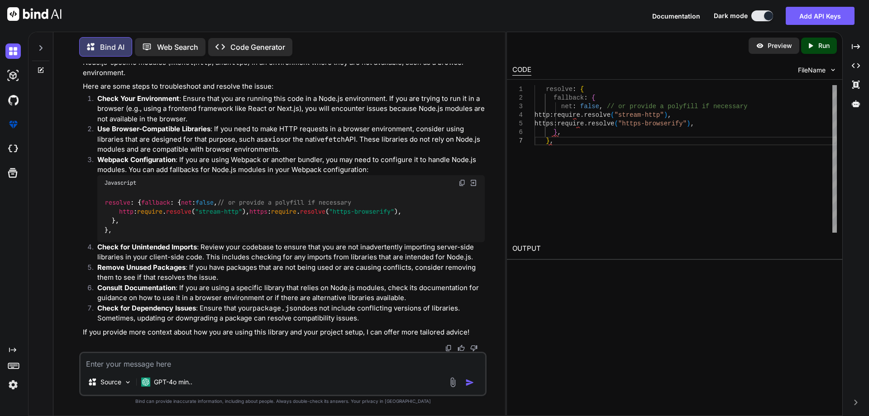
click at [178, 360] on textarea at bounding box center [283, 361] width 405 height 16
paste textarea "Ensure that you are running this code in a Node.js environment. If you are tryi…"
type textarea "Ensure that you are running this code in a Node.js environment. If you are tryi…"
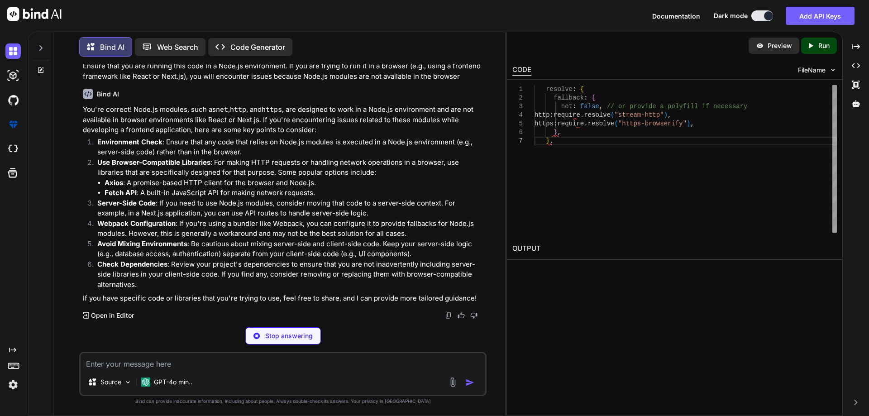
scroll to position [3560, 0]
